Goal: Task Accomplishment & Management: Manage account settings

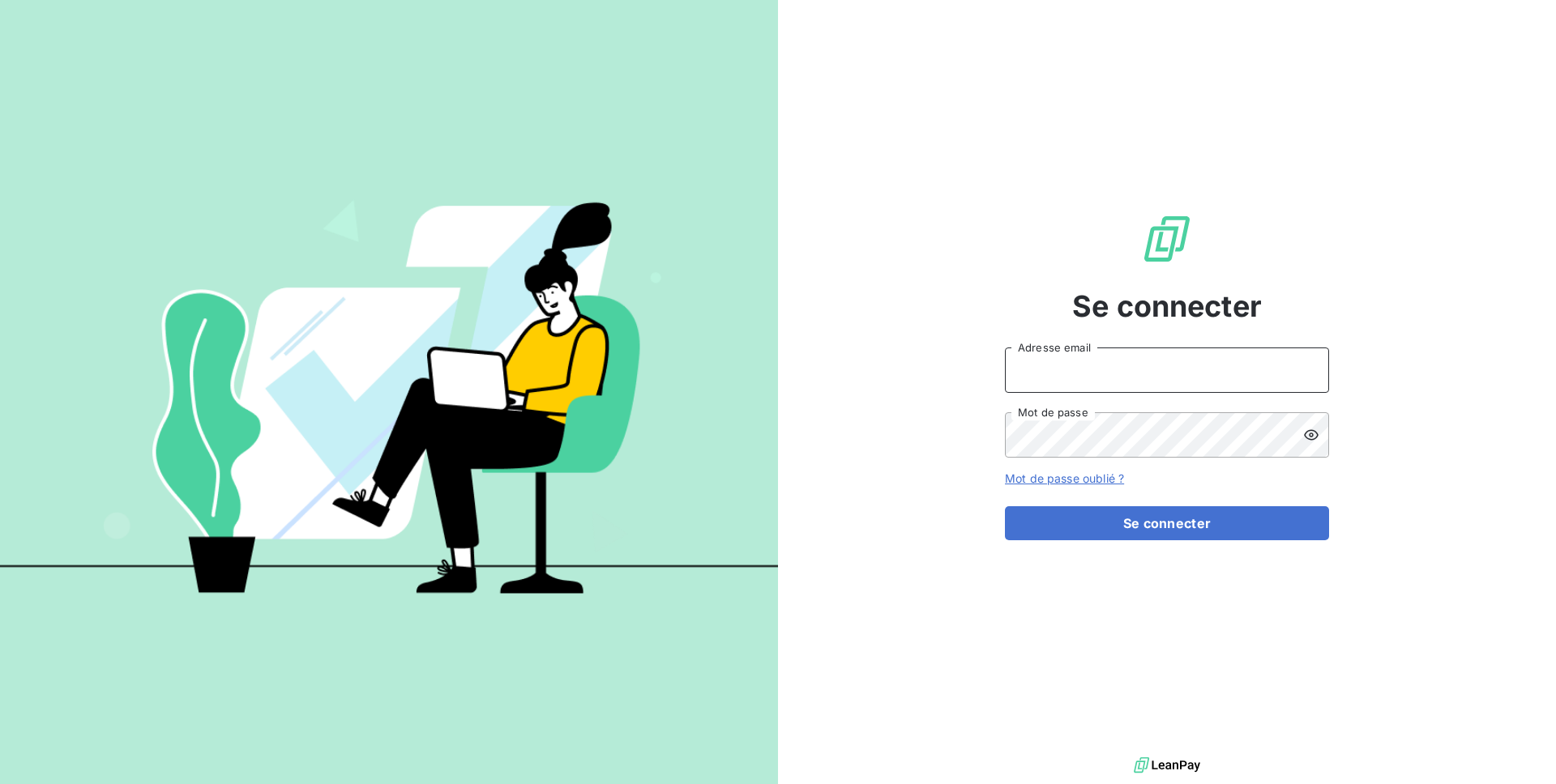
click at [1087, 365] on input "Adresse email" at bounding box center [1166, 370] width 325 height 45
type input "admin@demo"
click at [1004, 506] on button "Se connecter" at bounding box center [1166, 523] width 325 height 34
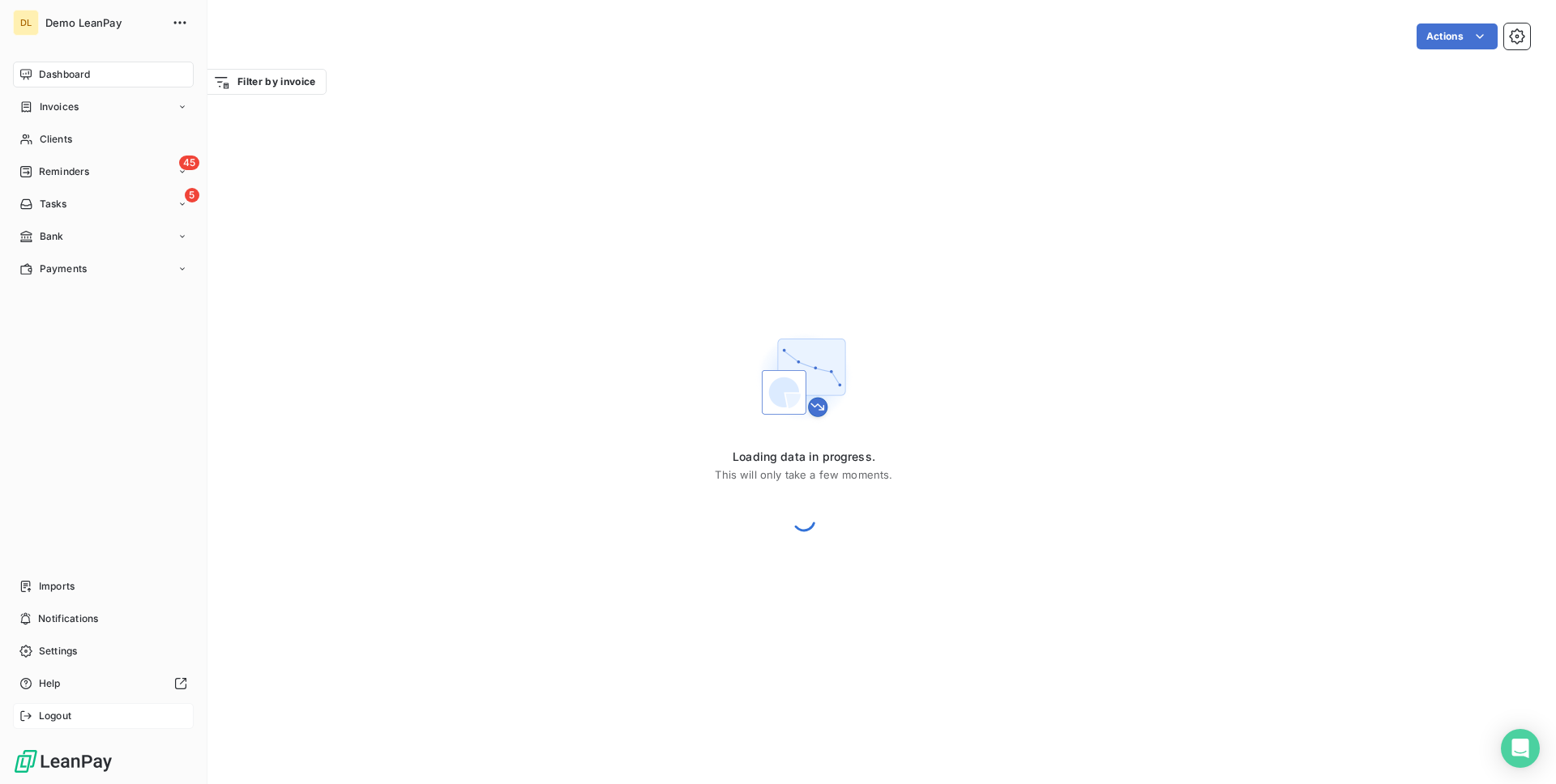
click at [70, 707] on div "Logout" at bounding box center [103, 716] width 181 height 26
